Goal: Task Accomplishment & Management: Manage account settings

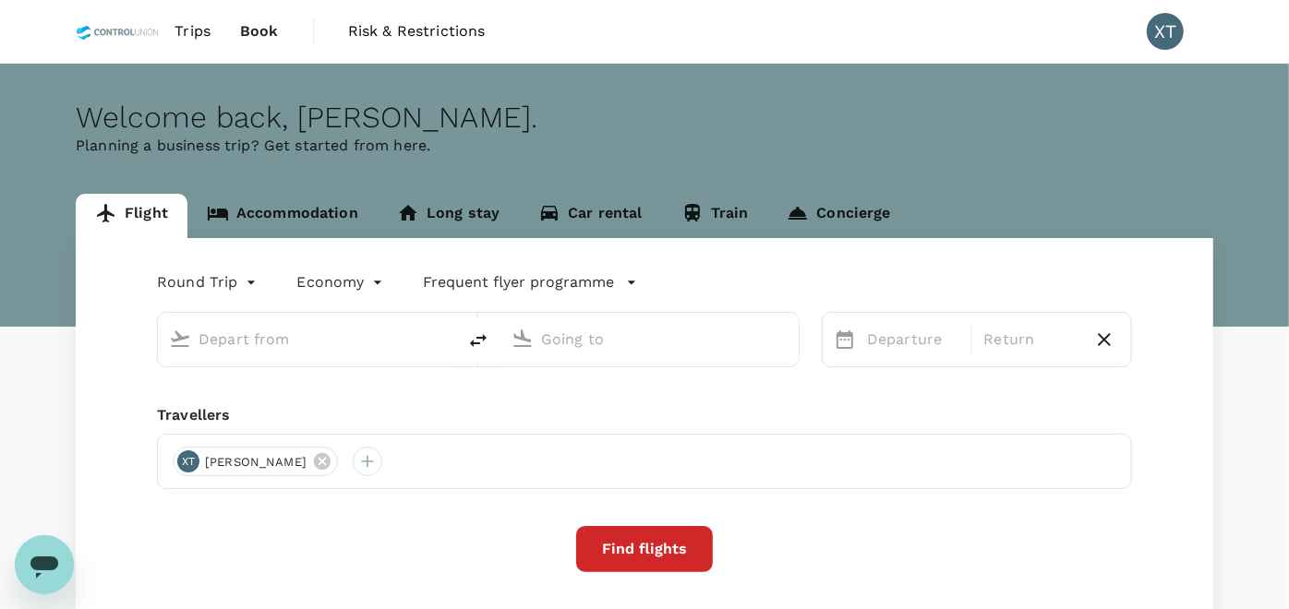
click at [251, 34] on span "Book" at bounding box center [259, 31] width 39 height 22
click at [199, 38] on span "Trips" at bounding box center [192, 31] width 36 height 22
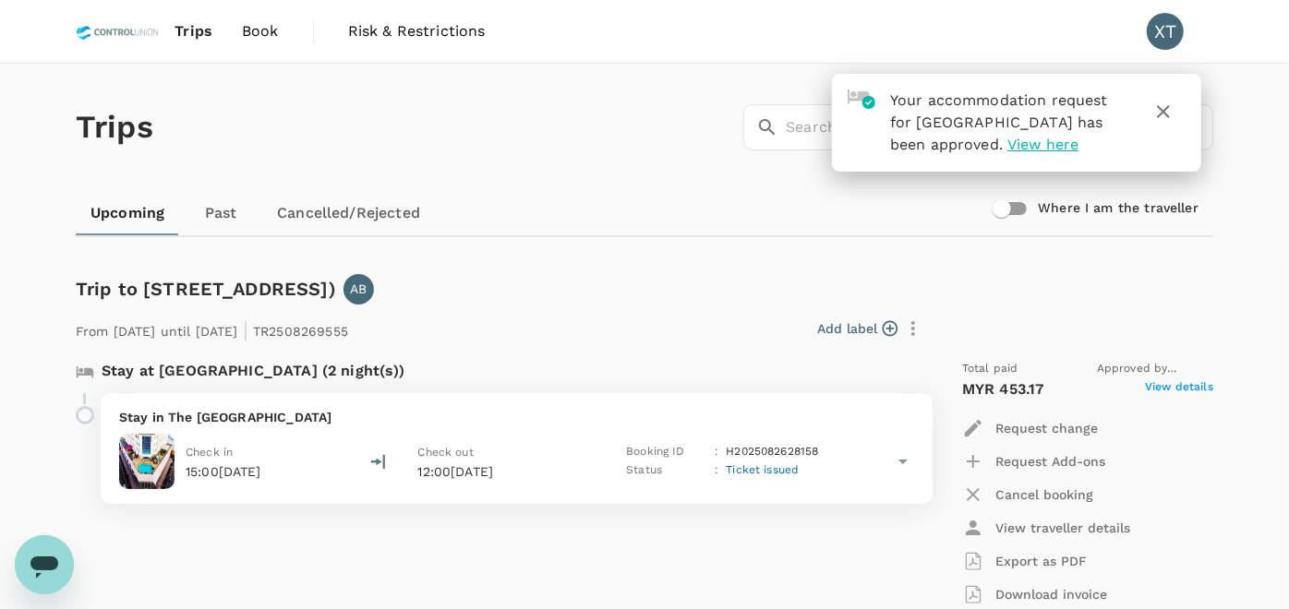
click at [1068, 148] on span "View here" at bounding box center [1042, 145] width 71 height 18
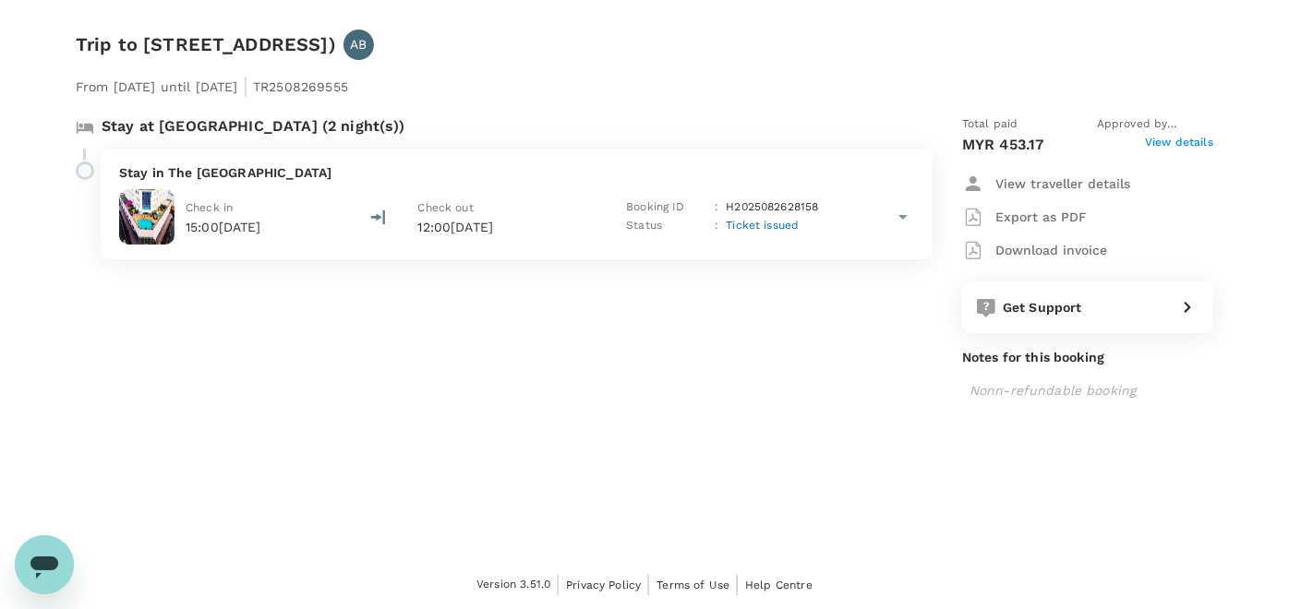
click at [1190, 149] on span "View details" at bounding box center [1179, 145] width 68 height 22
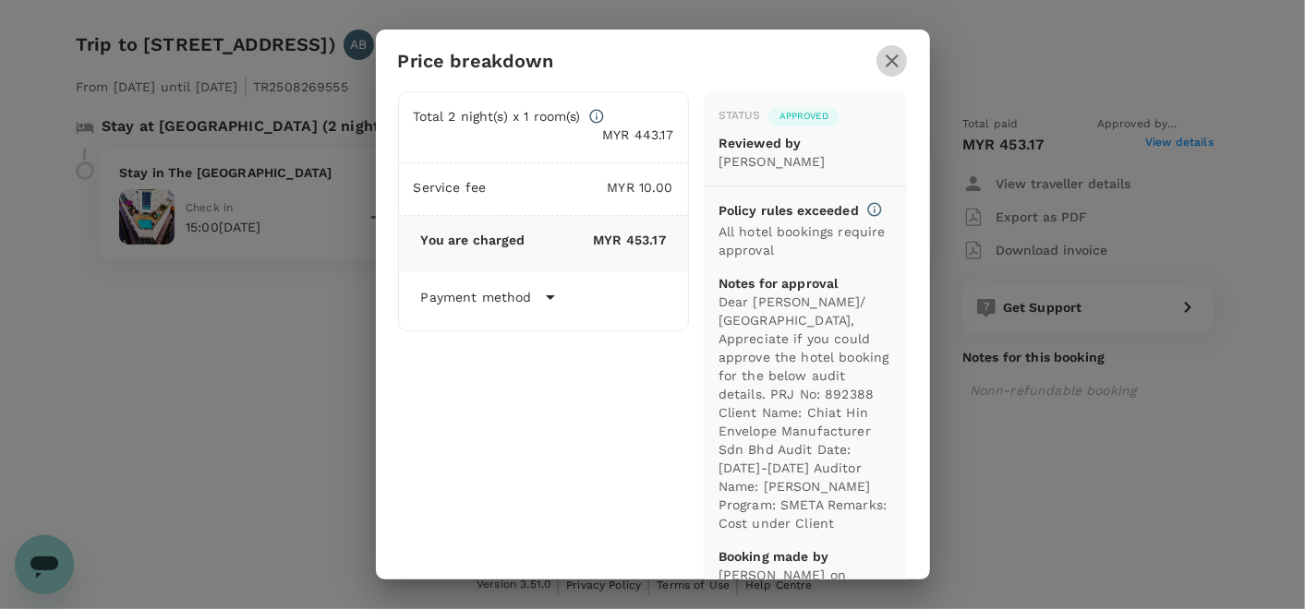
click at [886, 61] on icon "button" at bounding box center [892, 61] width 22 height 22
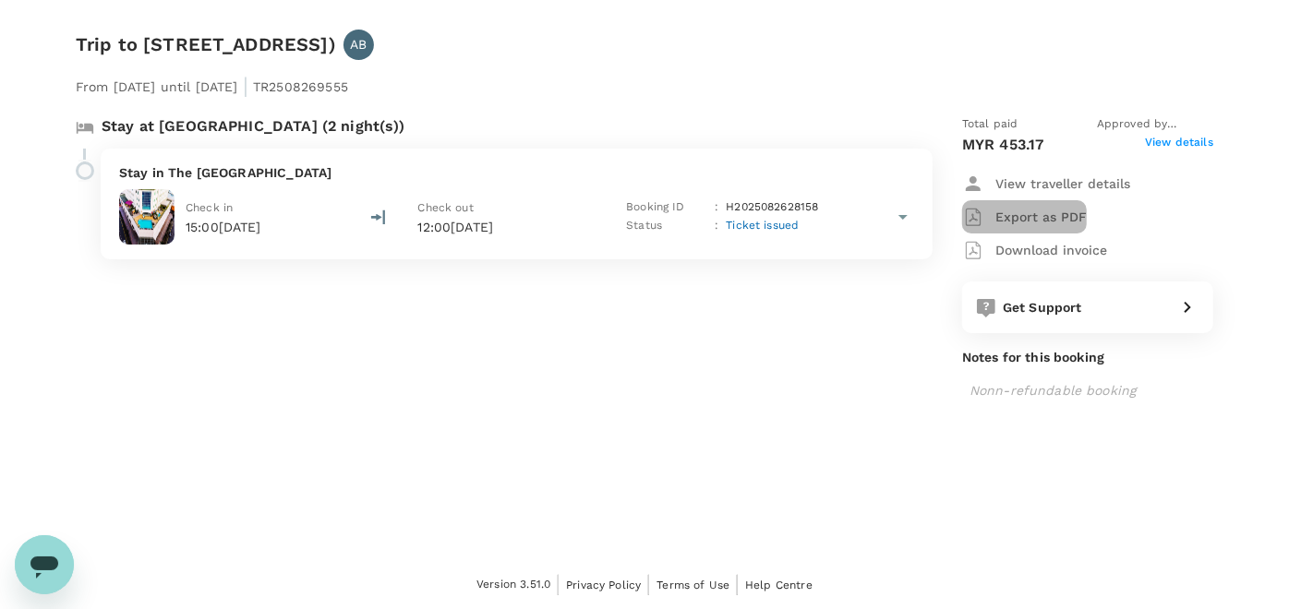
click at [1042, 218] on p "Export as PDF" at bounding box center [1040, 217] width 91 height 18
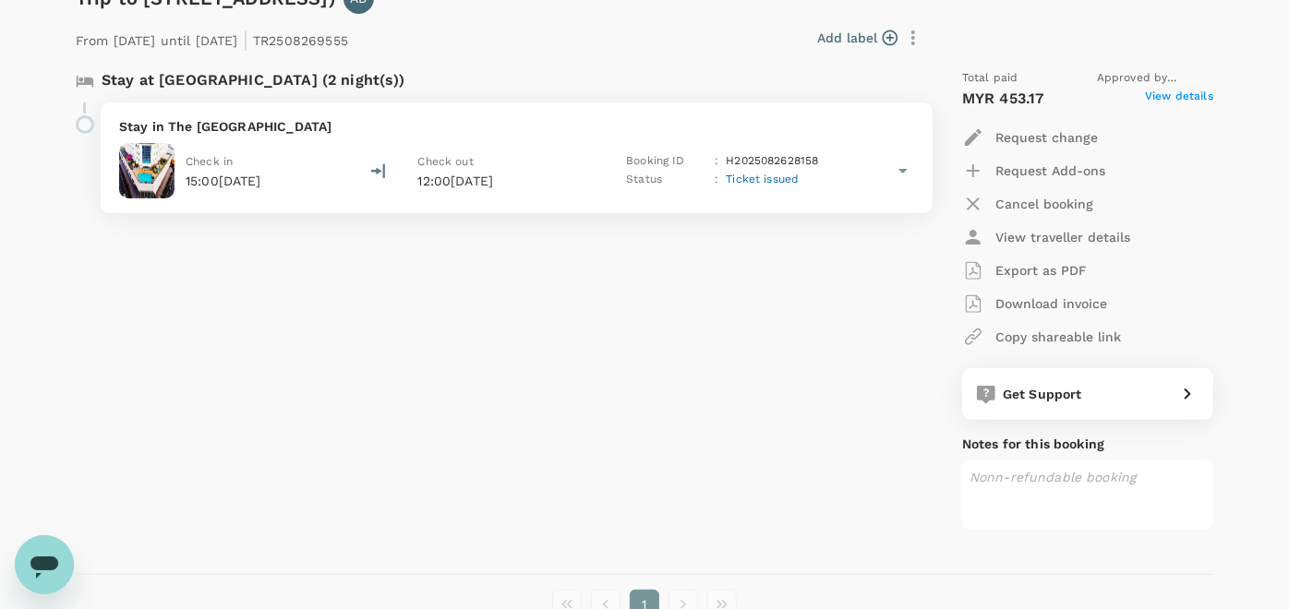
scroll to position [307, 0]
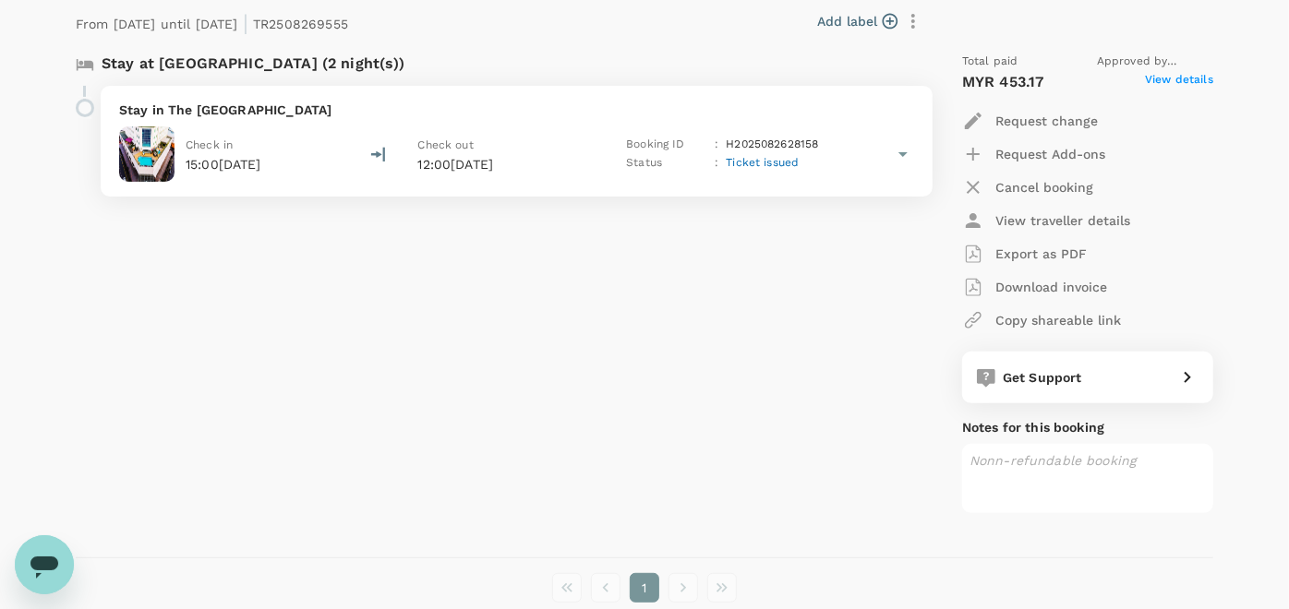
click at [1015, 287] on p "Download invoice" at bounding box center [1051, 287] width 112 height 18
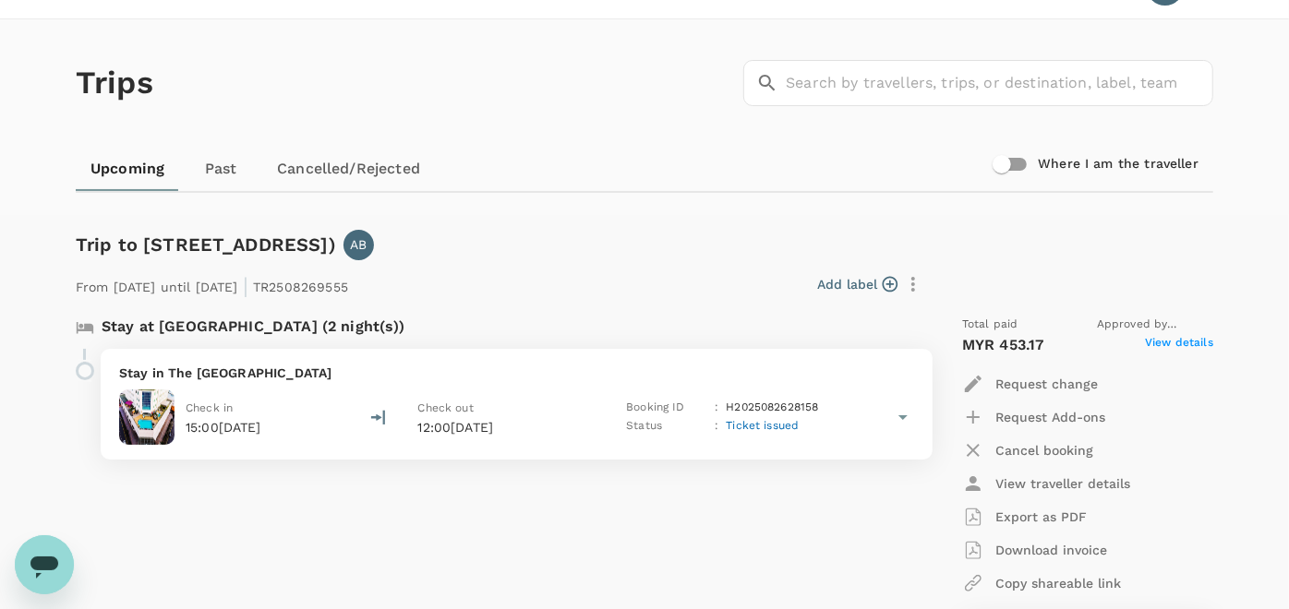
scroll to position [0, 0]
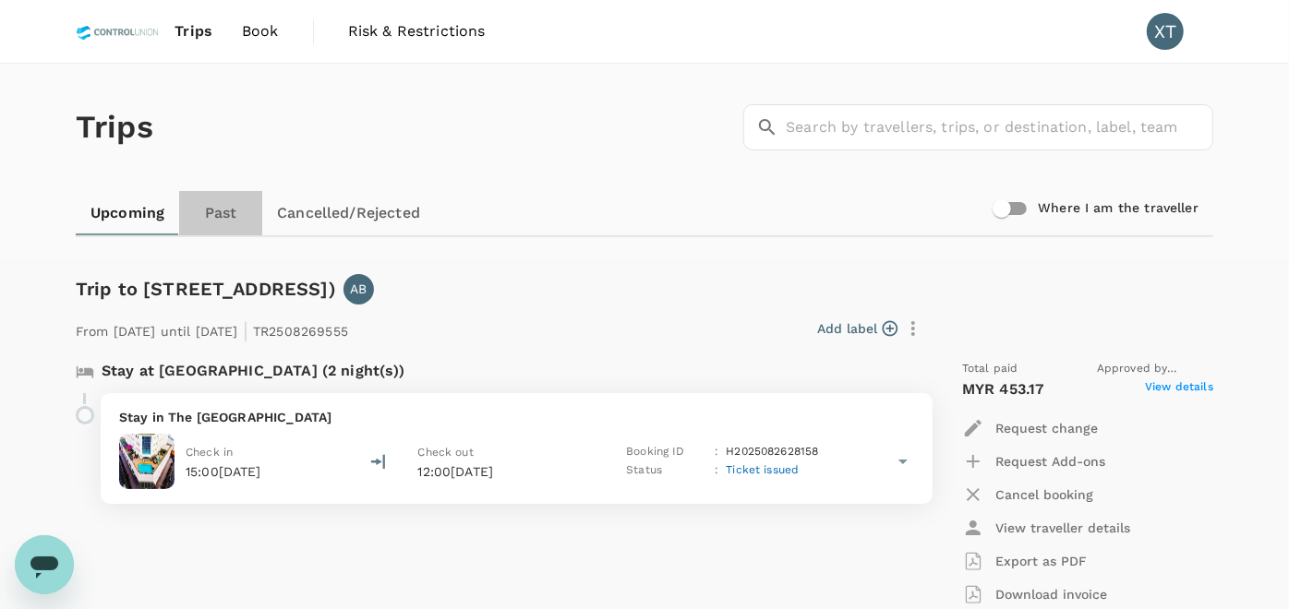
click at [216, 216] on link "Past" at bounding box center [220, 213] width 83 height 44
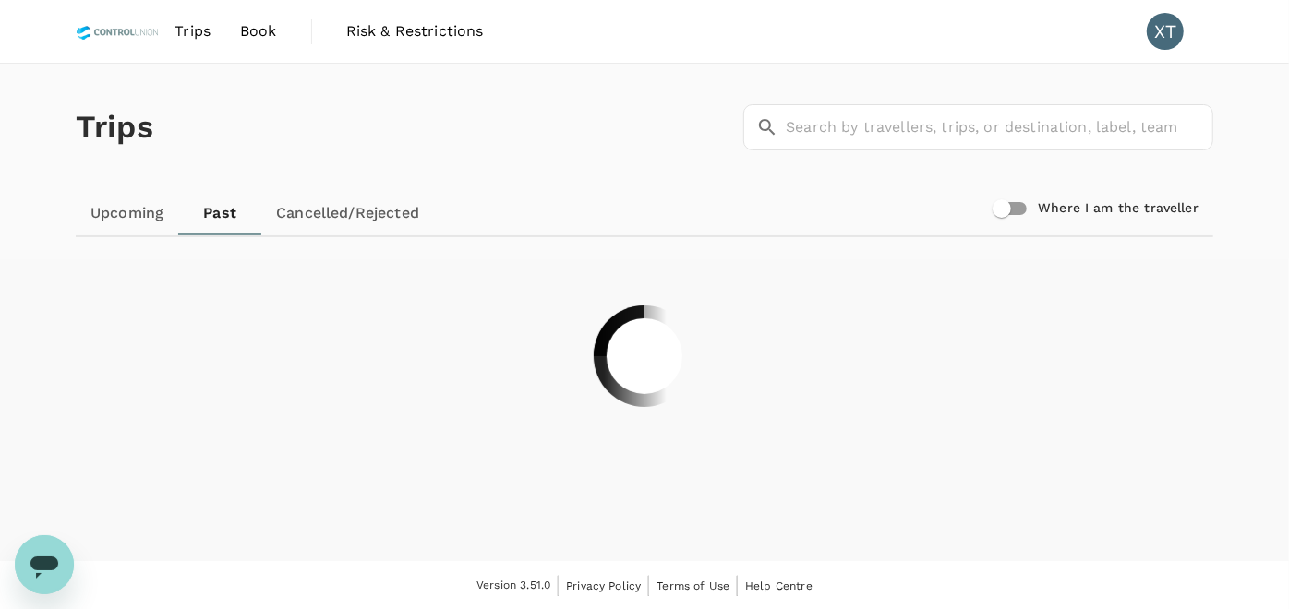
click at [149, 209] on link "Upcoming" at bounding box center [127, 213] width 102 height 44
